Goal: Transaction & Acquisition: Purchase product/service

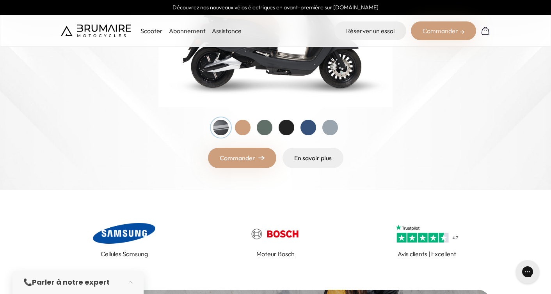
scroll to position [87, 0]
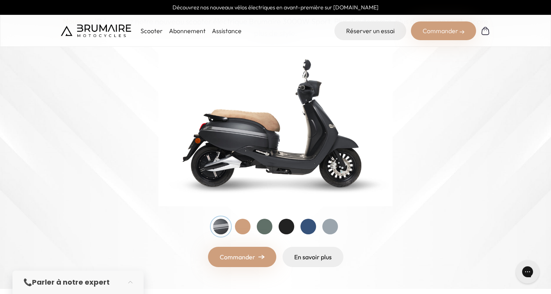
click at [244, 224] on div at bounding box center [243, 227] width 16 height 16
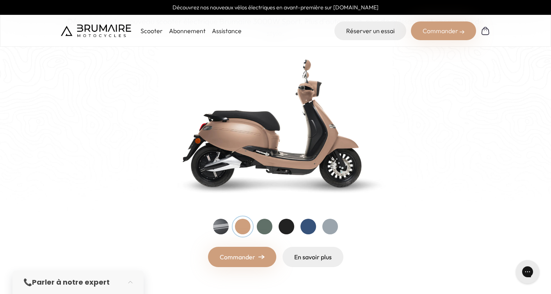
click at [265, 224] on div at bounding box center [265, 227] width 16 height 16
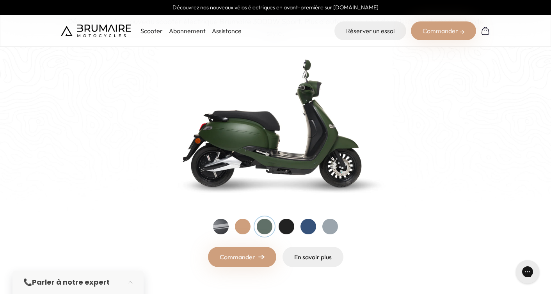
click at [286, 222] on div at bounding box center [287, 227] width 16 height 16
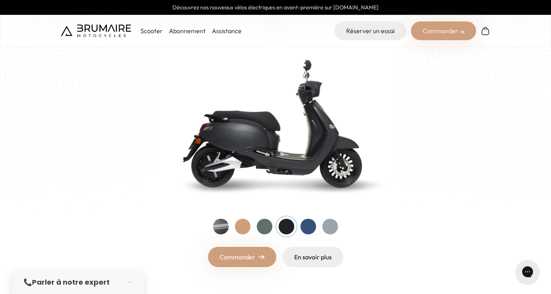
click at [312, 227] on div at bounding box center [309, 227] width 16 height 16
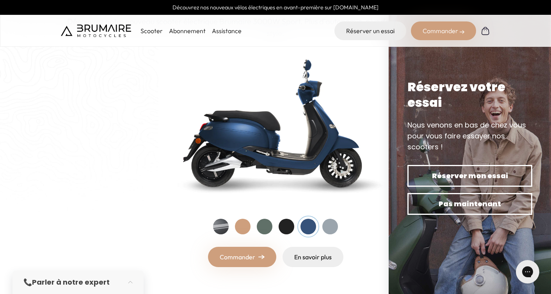
click at [331, 224] on div at bounding box center [330, 227] width 16 height 16
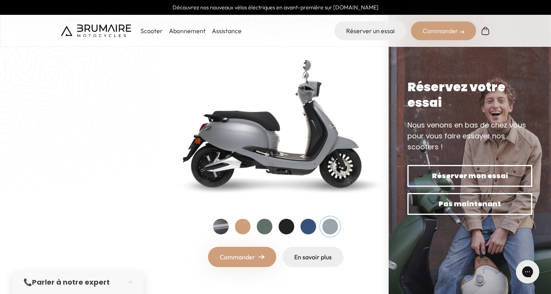
click at [234, 255] on link "Commander" at bounding box center [242, 257] width 68 height 20
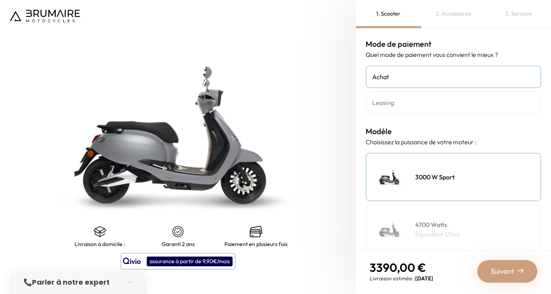
click at [506, 268] on span "Suivant" at bounding box center [502, 271] width 23 height 11
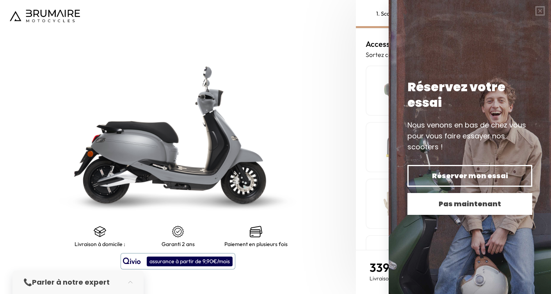
click at [441, 203] on span "Pas maintenant" at bounding box center [470, 204] width 98 height 11
